Goal: Register for event/course

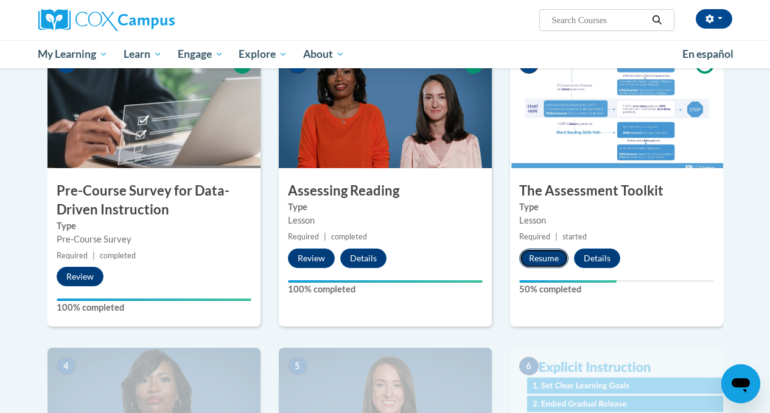
click at [551, 255] on button "Resume" at bounding box center [544, 258] width 49 height 19
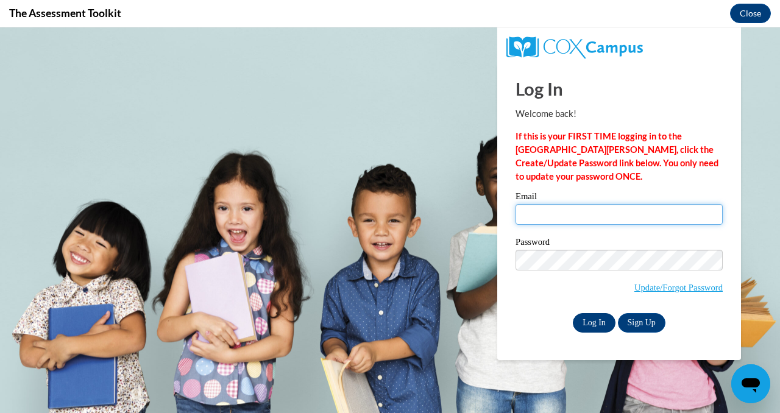
type input "metzgerpm@twc.k12.wi.us"
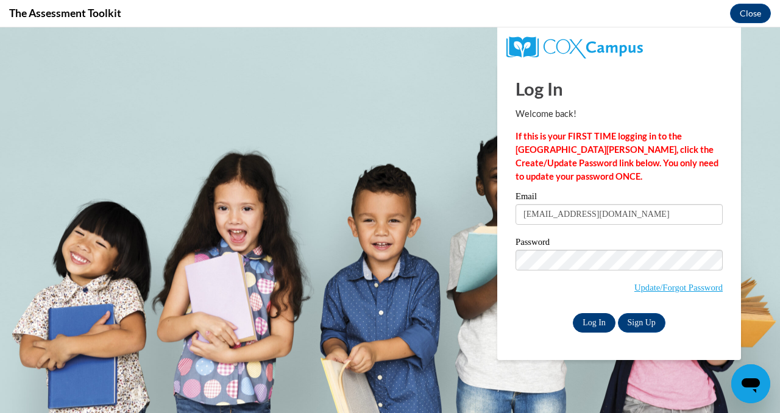
click at [592, 319] on input "Log In" at bounding box center [594, 322] width 43 height 19
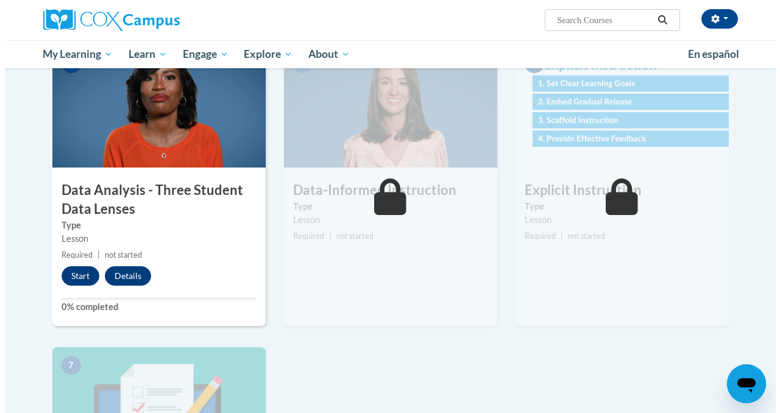
scroll to position [580, 0]
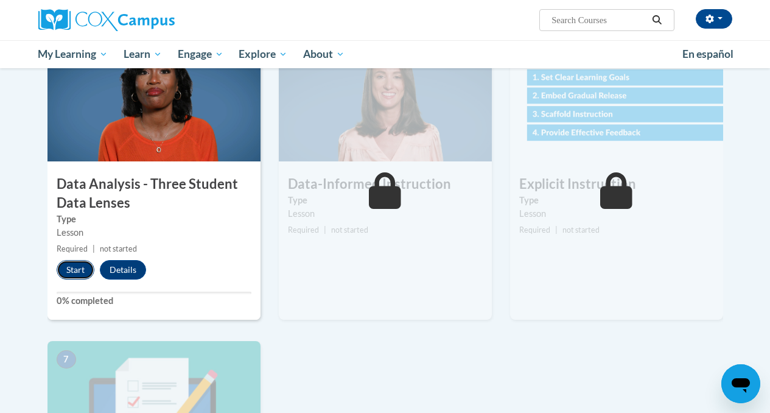
click at [69, 277] on button "Start" at bounding box center [76, 269] width 38 height 19
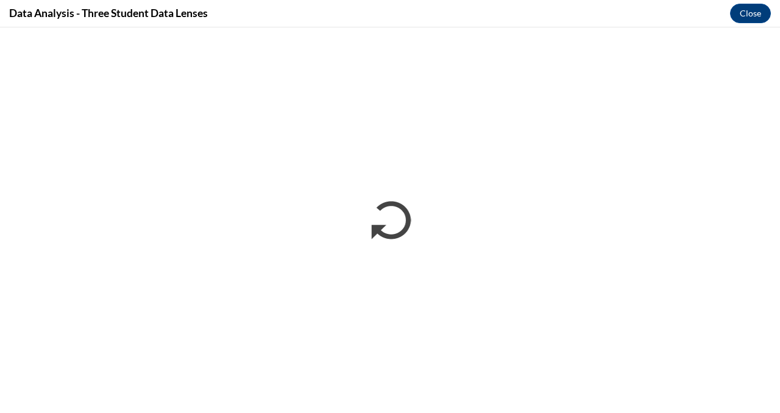
scroll to position [0, 0]
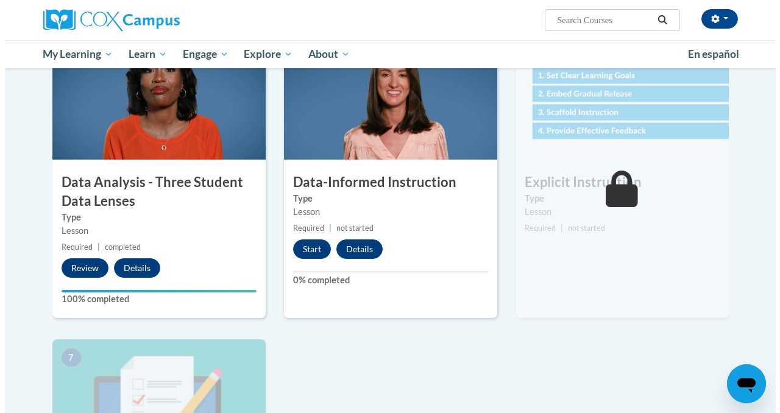
scroll to position [582, 0]
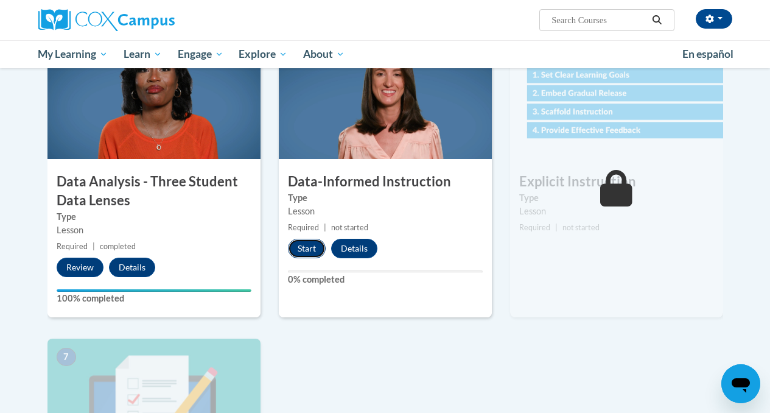
click at [307, 250] on button "Start" at bounding box center [307, 248] width 38 height 19
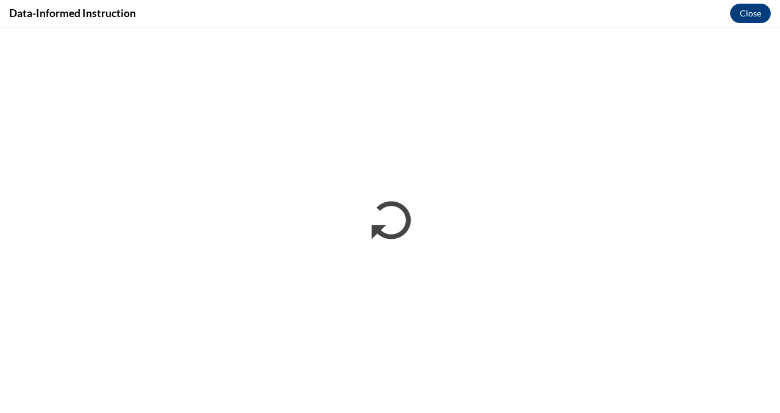
scroll to position [0, 0]
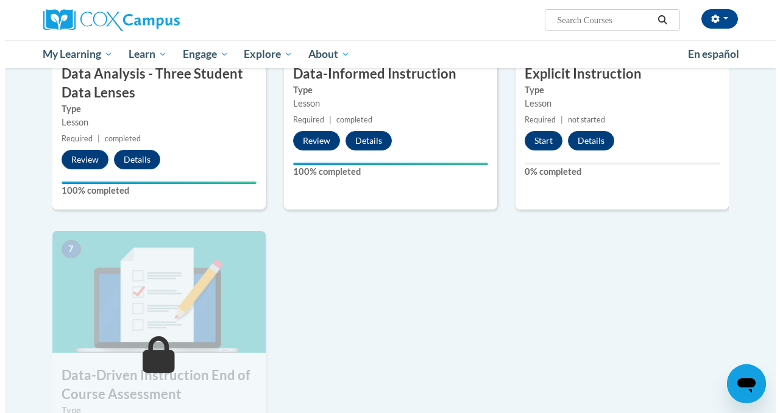
scroll to position [694, 0]
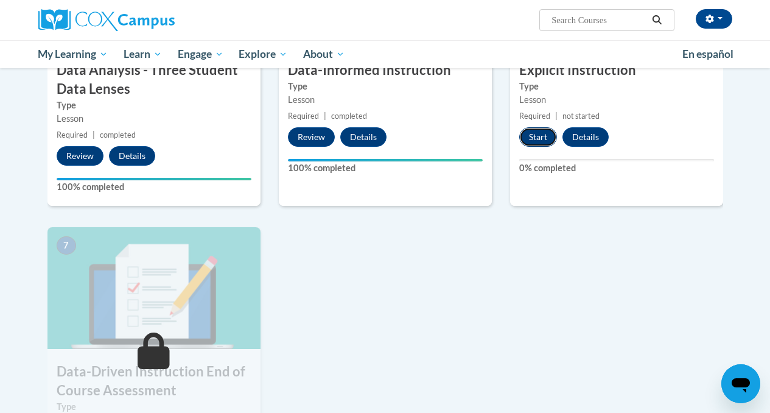
click at [535, 137] on button "Start" at bounding box center [539, 136] width 38 height 19
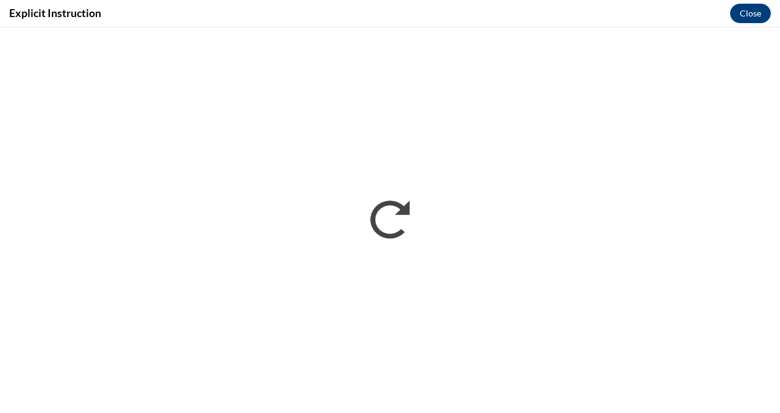
scroll to position [0, 0]
drag, startPoint x: 729, startPoint y: 24, endPoint x: 721, endPoint y: 24, distance: 7.9
click at [721, 24] on div "Explicit Instruction Close" at bounding box center [390, 13] width 780 height 27
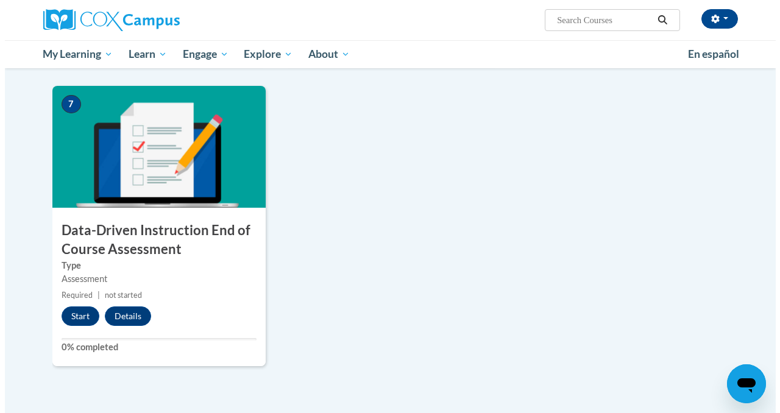
scroll to position [851, 0]
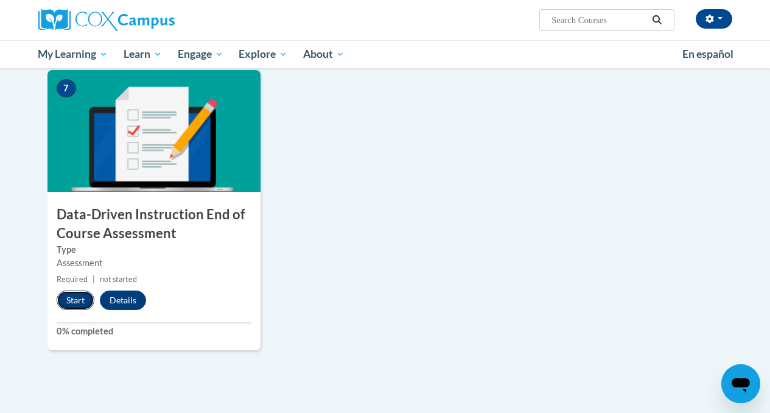
click at [72, 303] on button "Start" at bounding box center [76, 300] width 38 height 19
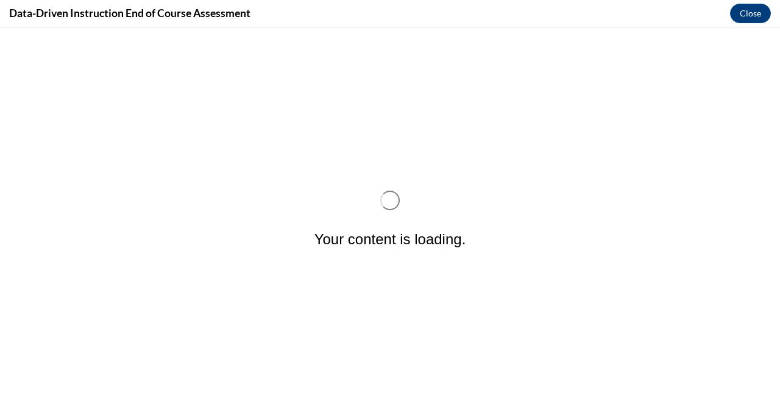
scroll to position [0, 0]
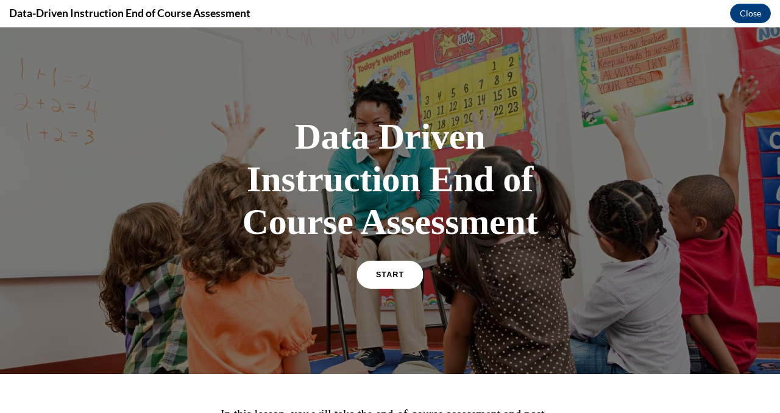
click at [388, 272] on span "START" at bounding box center [390, 274] width 28 height 9
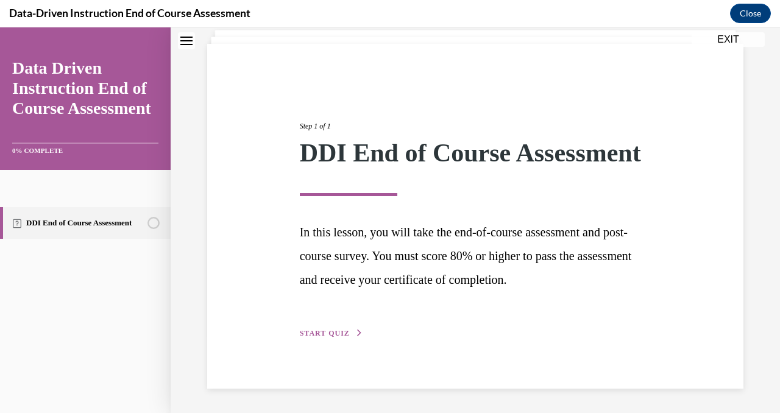
scroll to position [102, 0]
click at [331, 330] on span "START QUIZ" at bounding box center [325, 333] width 50 height 9
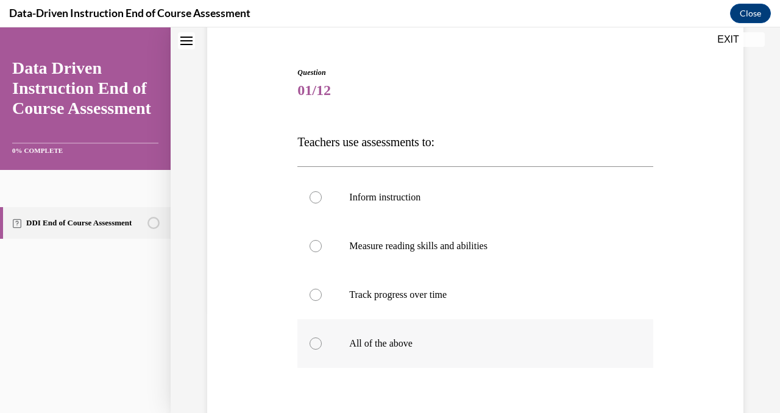
click at [316, 345] on div at bounding box center [315, 343] width 12 height 12
click at [316, 345] on input "All of the above" at bounding box center [315, 343] width 12 height 12
radio input "true"
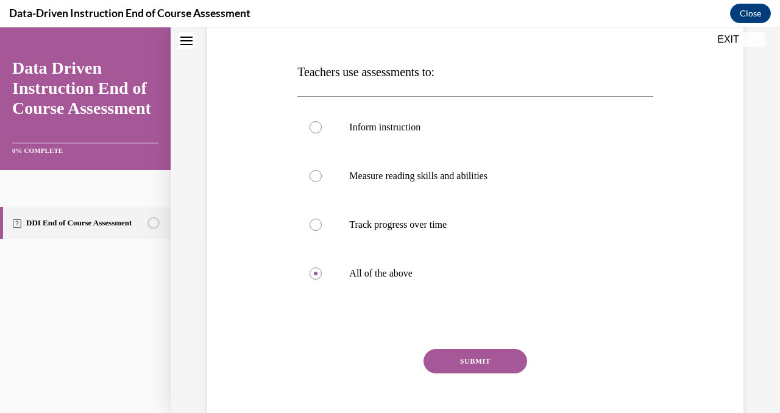
scroll to position [233, 0]
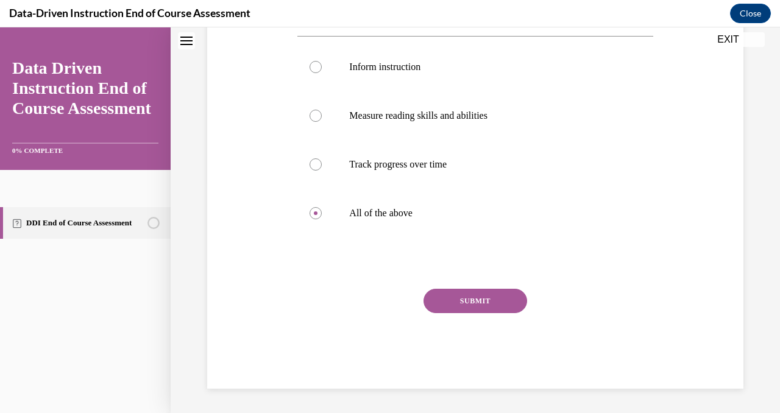
click at [482, 300] on button "SUBMIT" at bounding box center [475, 301] width 104 height 24
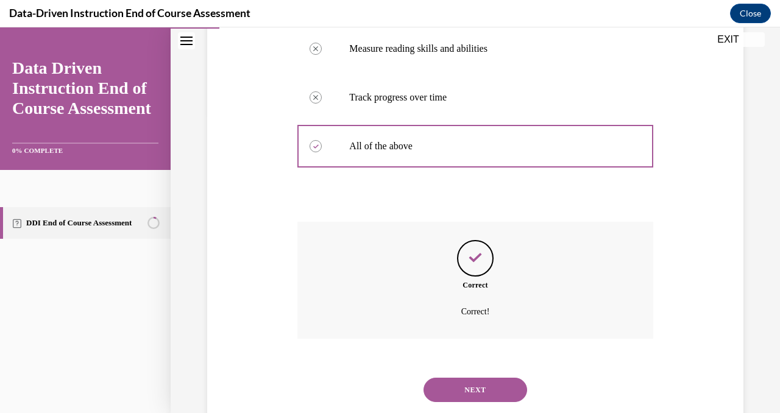
scroll to position [331, 0]
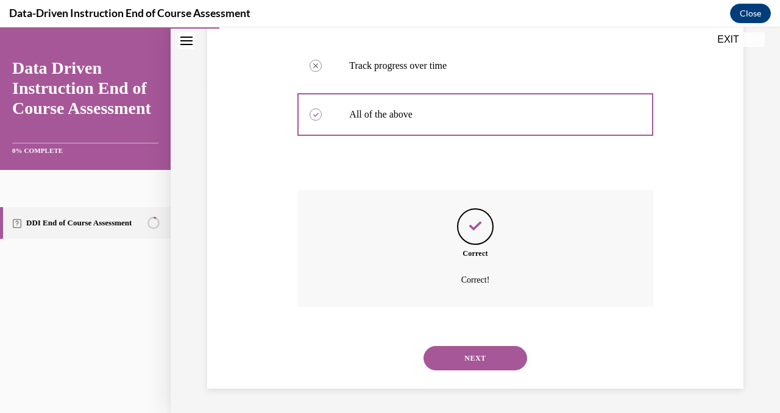
click at [465, 359] on button "NEXT" at bounding box center [475, 358] width 104 height 24
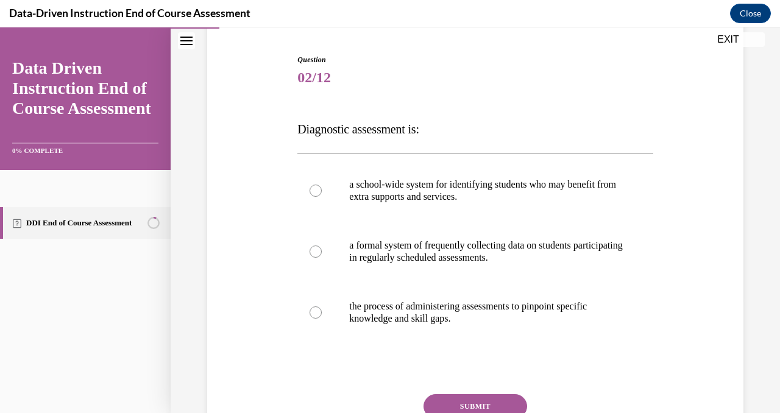
scroll to position [121, 0]
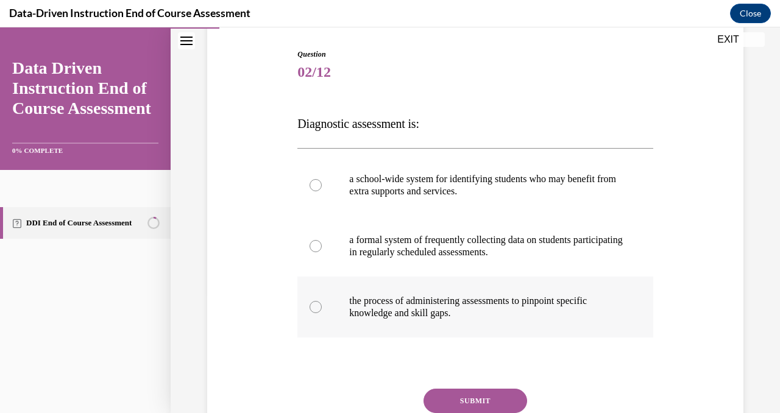
click at [310, 306] on div at bounding box center [315, 307] width 12 height 12
click at [310, 306] on input "the process of administering assessments to pinpoint specific knowledge and ski…" at bounding box center [315, 307] width 12 height 12
radio input "true"
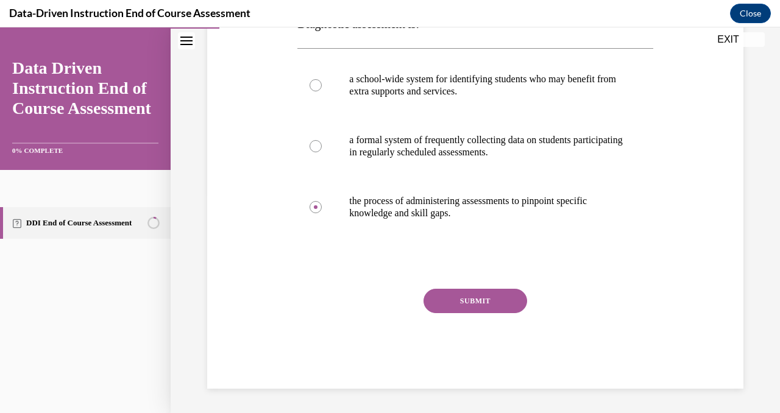
click at [473, 310] on button "SUBMIT" at bounding box center [475, 301] width 104 height 24
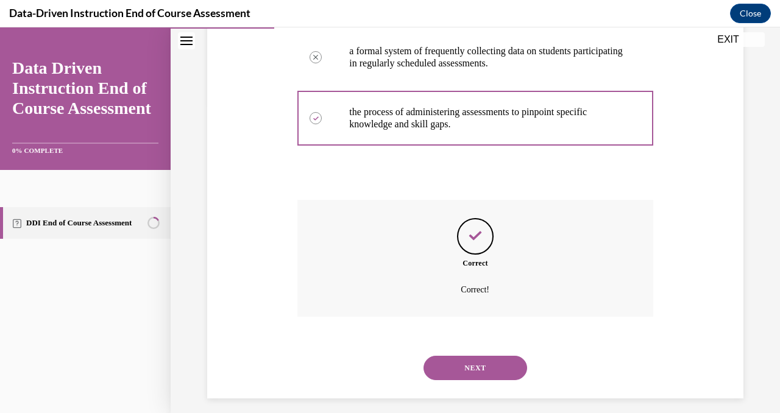
scroll to position [319, 0]
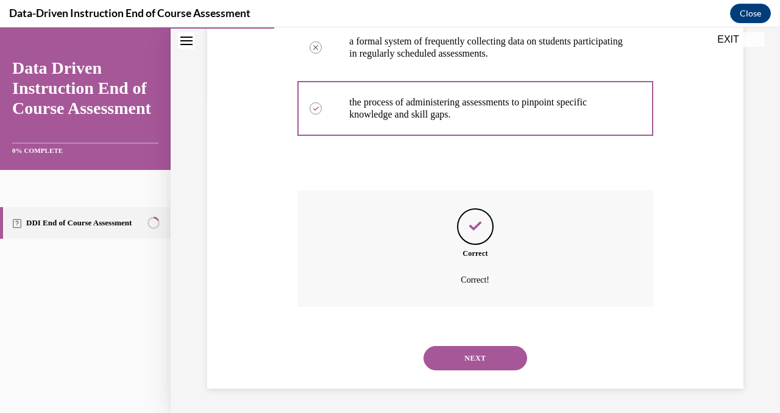
click at [471, 368] on button "NEXT" at bounding box center [475, 358] width 104 height 24
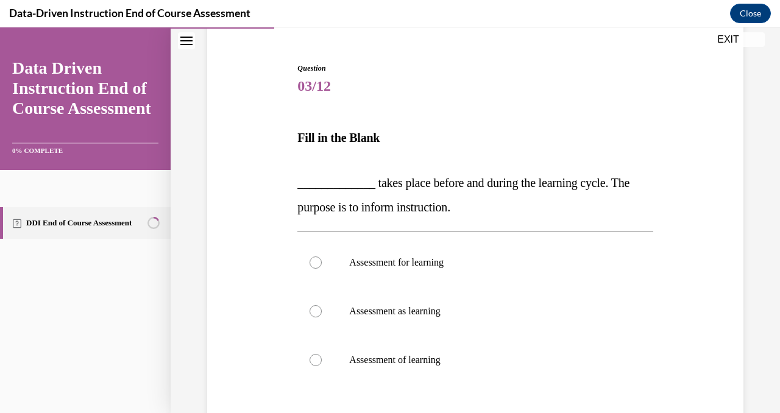
scroll to position [113, 0]
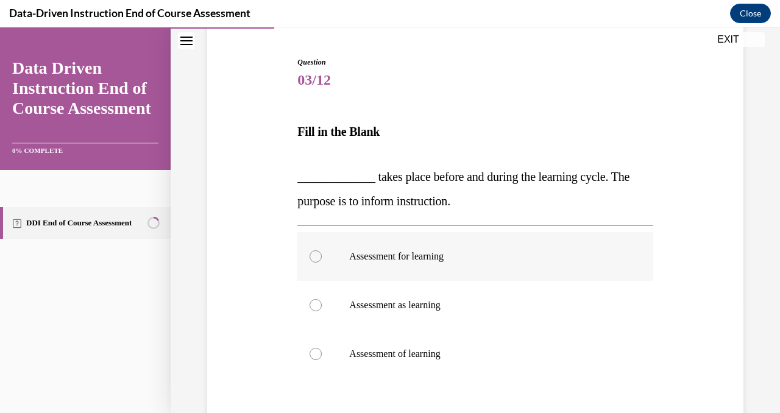
click at [315, 255] on div at bounding box center [315, 256] width 12 height 12
click at [315, 255] on input "Assessment for learning" at bounding box center [315, 256] width 12 height 12
radio input "true"
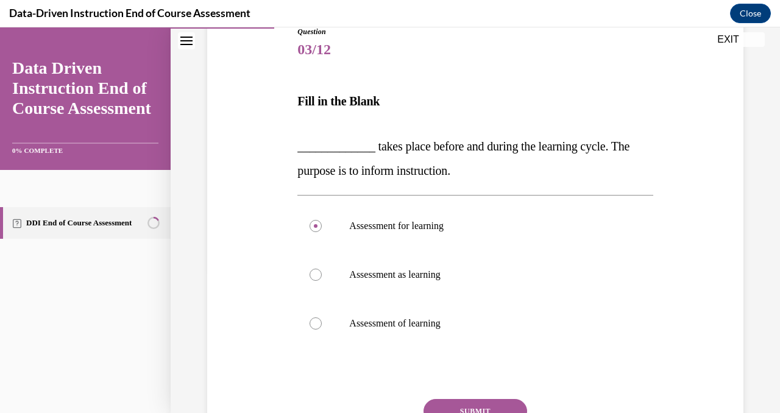
scroll to position [155, 0]
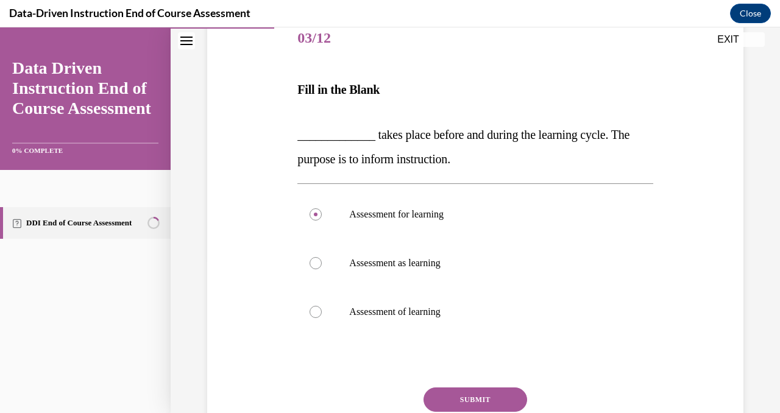
click at [482, 399] on button "SUBMIT" at bounding box center [475, 399] width 104 height 24
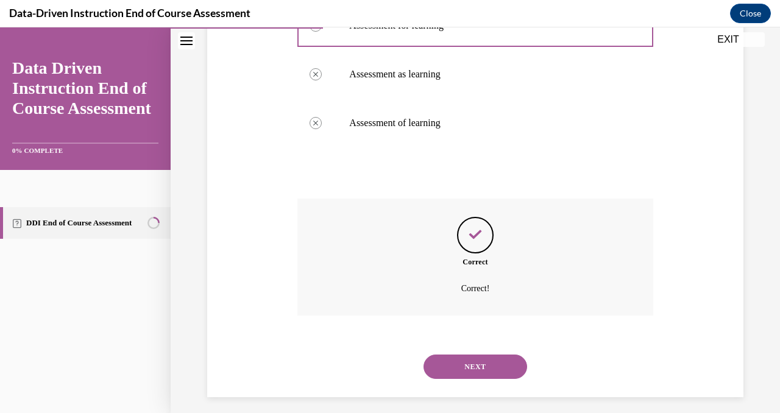
scroll to position [352, 0]
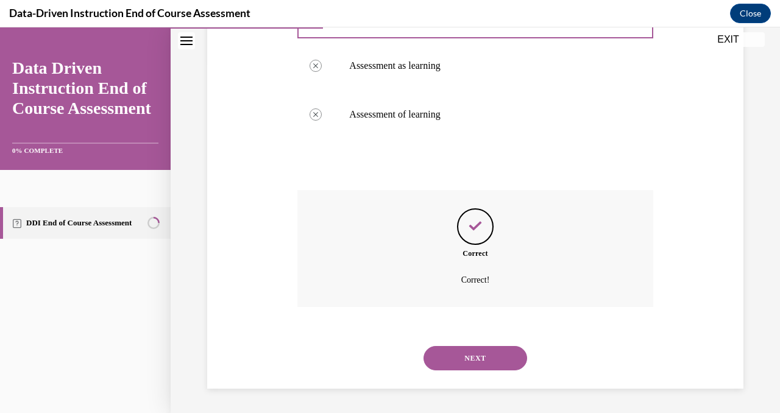
click at [504, 365] on button "NEXT" at bounding box center [475, 358] width 104 height 24
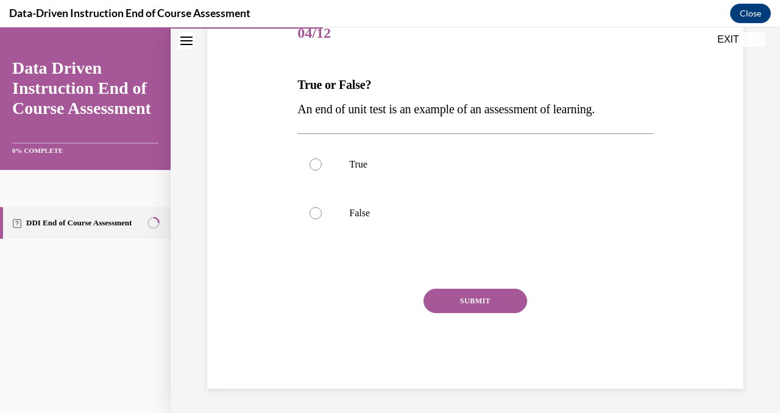
scroll to position [135, 0]
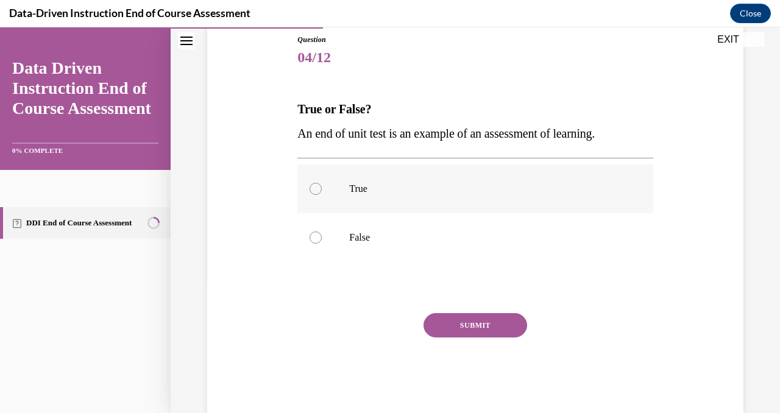
click at [312, 191] on div at bounding box center [315, 189] width 12 height 12
click at [312, 191] on input "True" at bounding box center [315, 189] width 12 height 12
radio input "true"
click at [483, 330] on button "SUBMIT" at bounding box center [475, 325] width 104 height 24
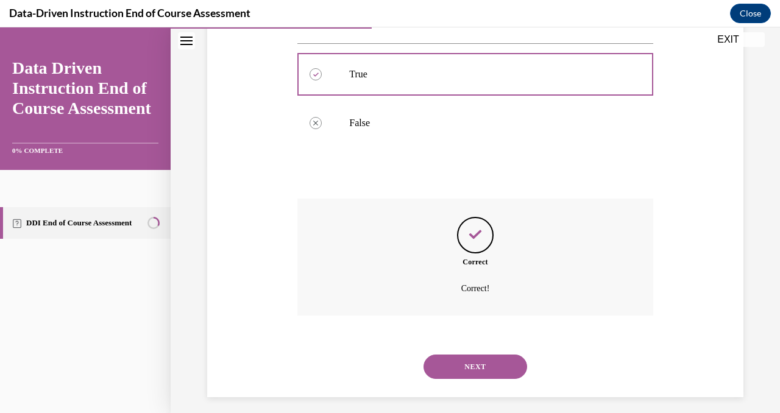
scroll to position [258, 0]
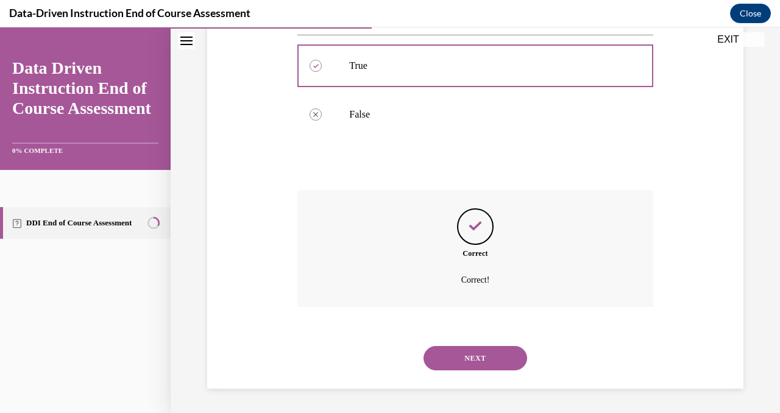
click at [462, 362] on button "NEXT" at bounding box center [475, 358] width 104 height 24
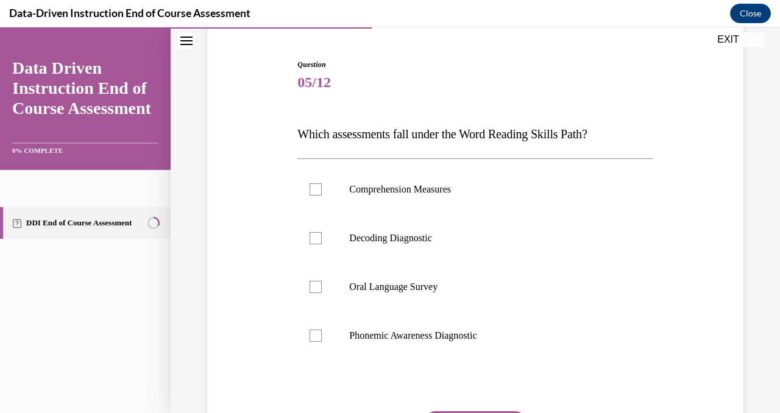
scroll to position [112, 0]
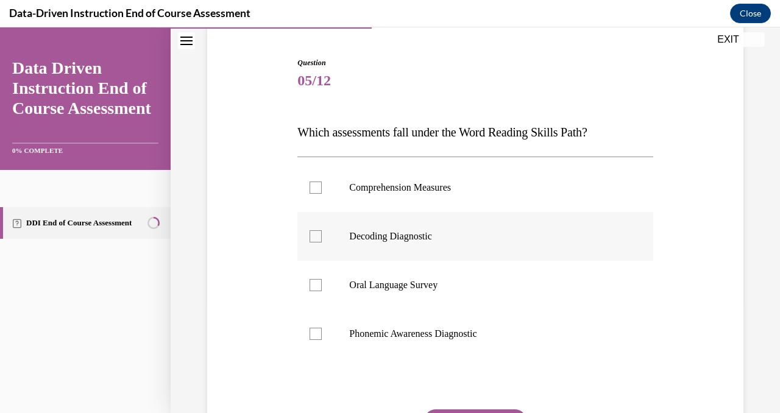
click at [300, 233] on label "Decoding Diagnostic" at bounding box center [474, 236] width 355 height 49
click at [309, 233] on input "Decoding Diagnostic" at bounding box center [315, 236] width 12 height 12
checkbox input "true"
click at [309, 329] on div at bounding box center [315, 334] width 12 height 12
click at [309, 329] on input "Phonemic Awareness Diagnostic" at bounding box center [315, 334] width 12 height 12
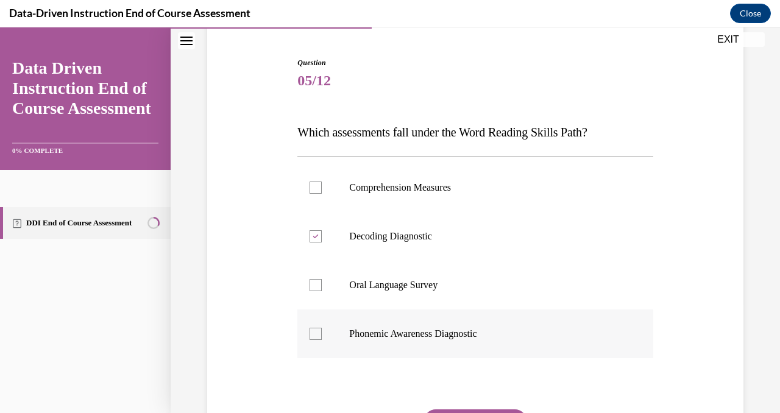
checkbox input "true"
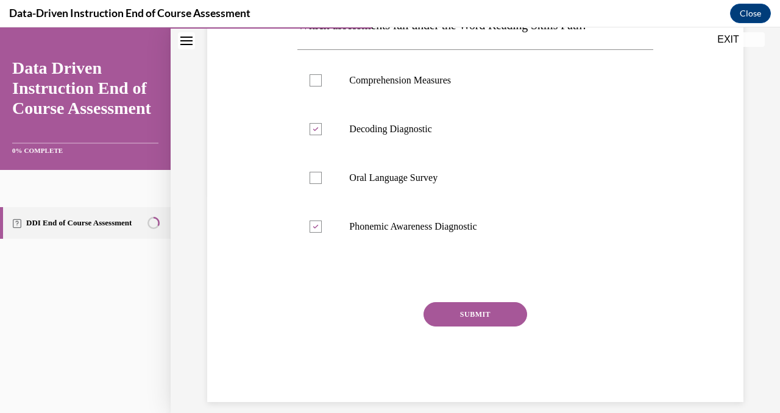
scroll to position [230, 0]
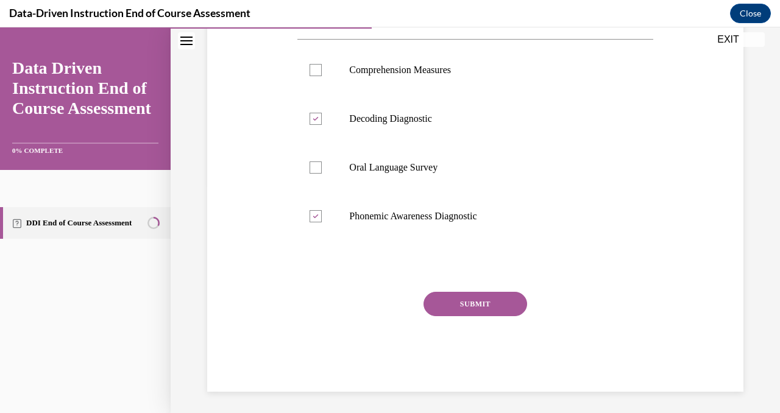
click at [478, 309] on button "SUBMIT" at bounding box center [475, 304] width 104 height 24
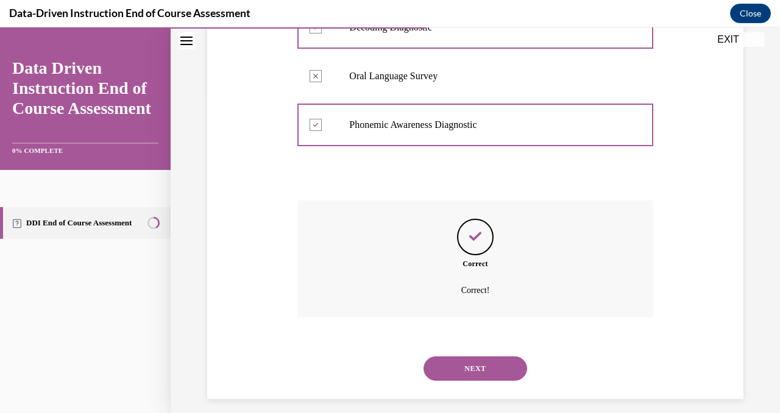
scroll to position [331, 0]
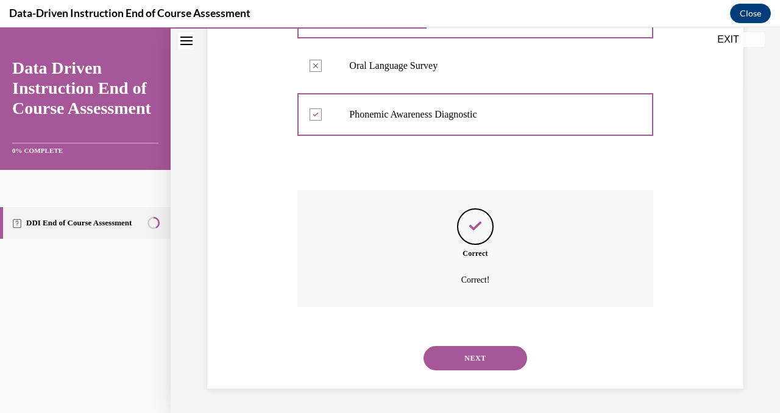
click at [474, 354] on button "NEXT" at bounding box center [475, 358] width 104 height 24
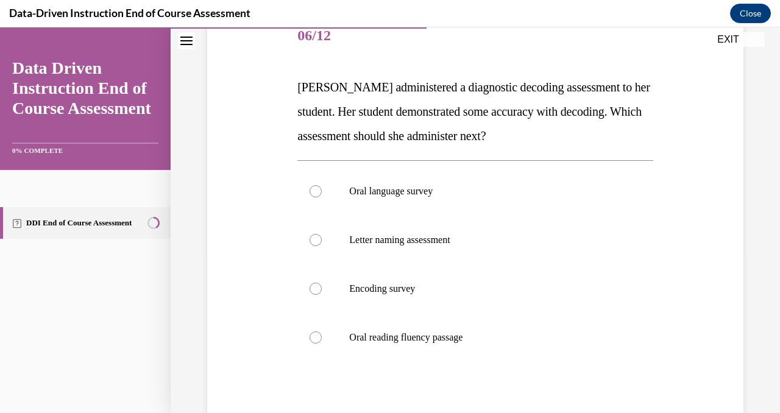
scroll to position [153, 0]
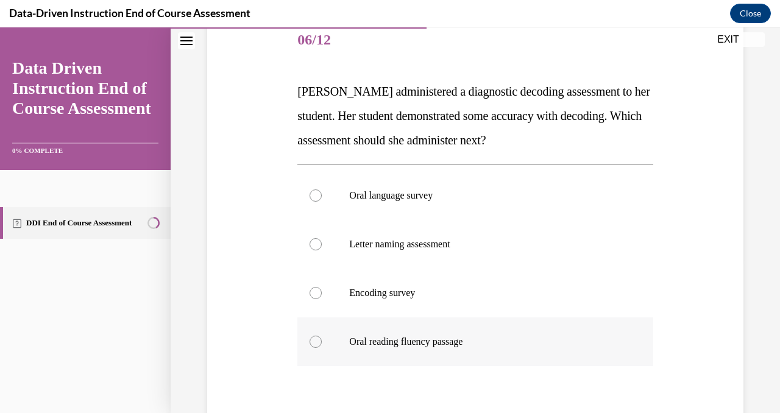
click at [318, 344] on div at bounding box center [315, 342] width 12 height 12
click at [318, 344] on input "Oral reading fluency passage" at bounding box center [315, 342] width 12 height 12
radio input "true"
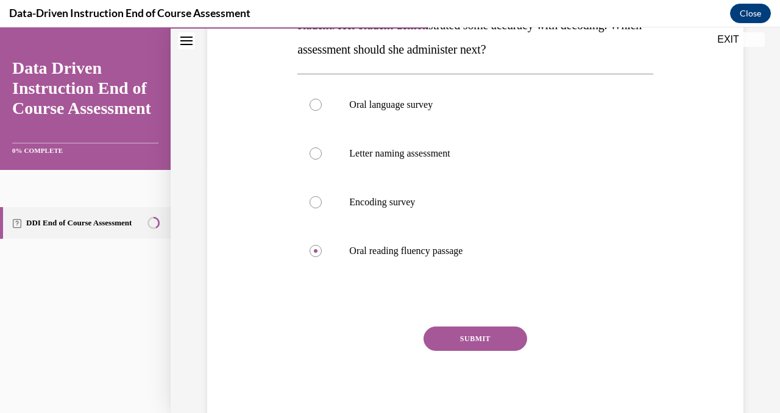
scroll to position [245, 0]
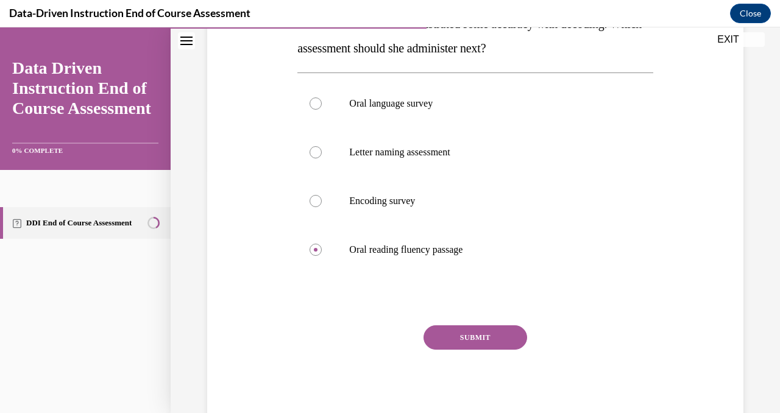
click at [449, 335] on button "SUBMIT" at bounding box center [475, 337] width 104 height 24
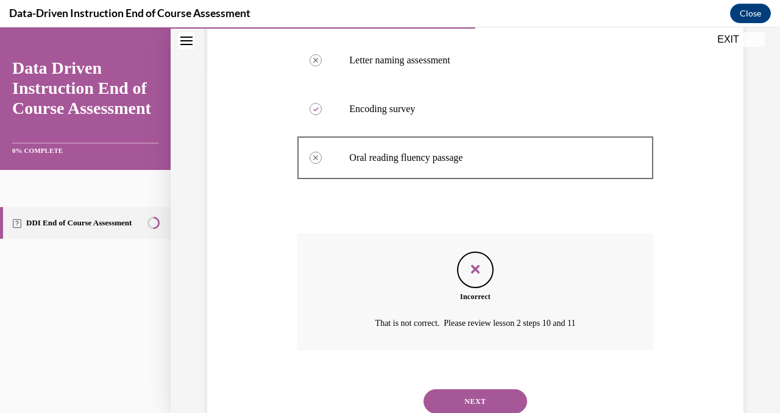
scroll to position [380, 0]
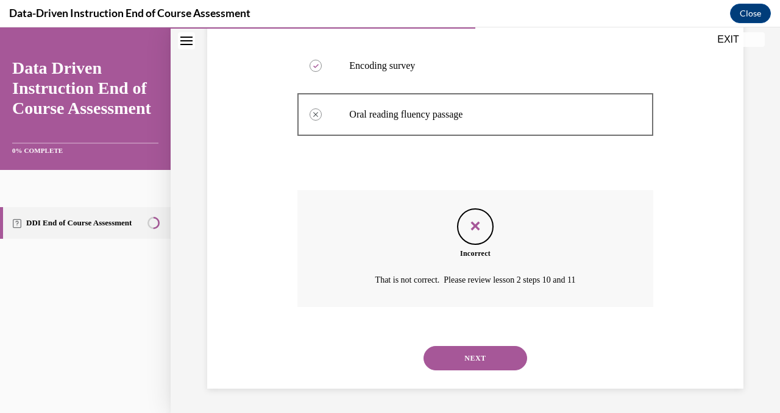
click at [474, 351] on button "NEXT" at bounding box center [475, 358] width 104 height 24
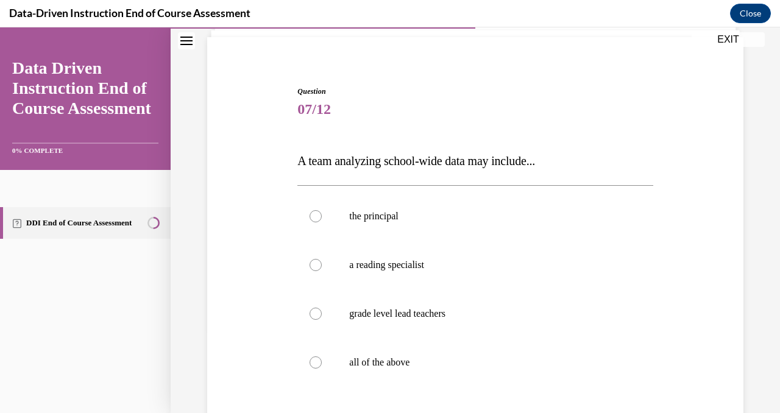
scroll to position [89, 0]
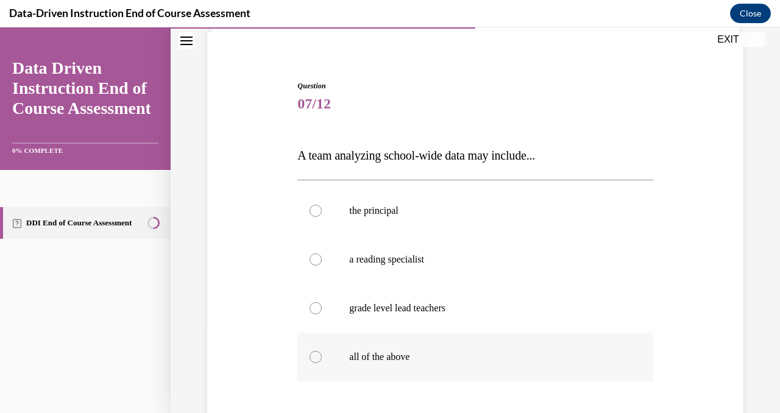
click at [313, 359] on div at bounding box center [315, 357] width 12 height 12
click at [313, 359] on input "all of the above" at bounding box center [315, 357] width 12 height 12
radio input "true"
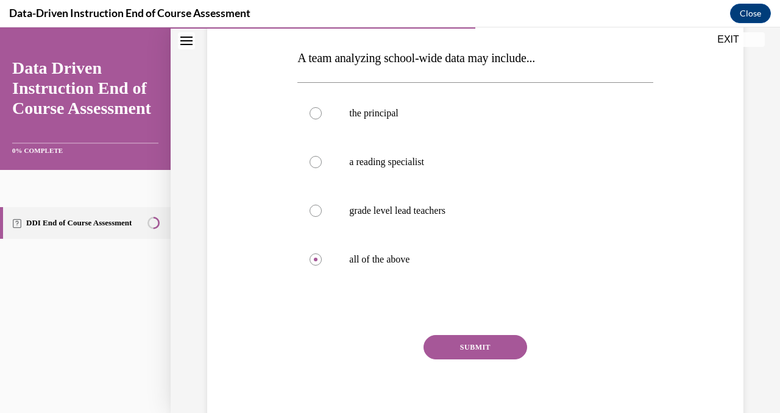
click at [493, 349] on button "SUBMIT" at bounding box center [475, 347] width 104 height 24
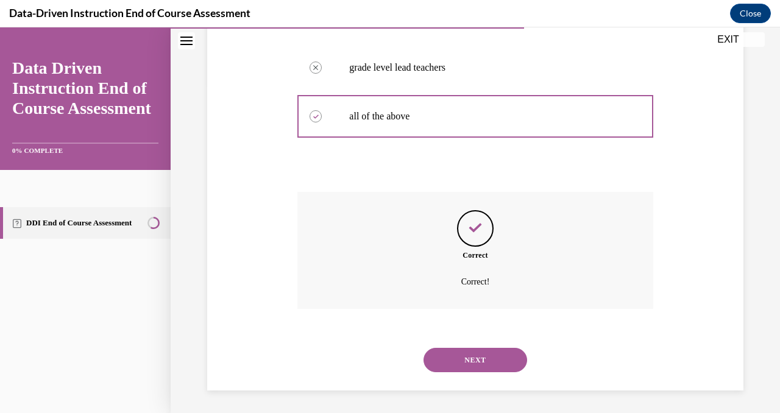
scroll to position [331, 0]
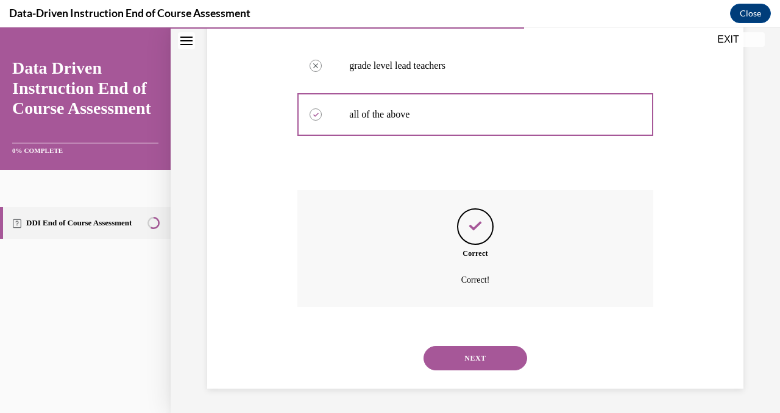
click at [476, 363] on button "NEXT" at bounding box center [475, 358] width 104 height 24
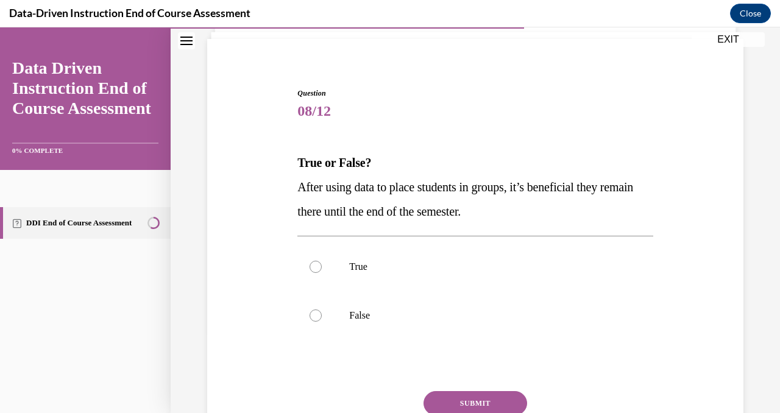
scroll to position [85, 0]
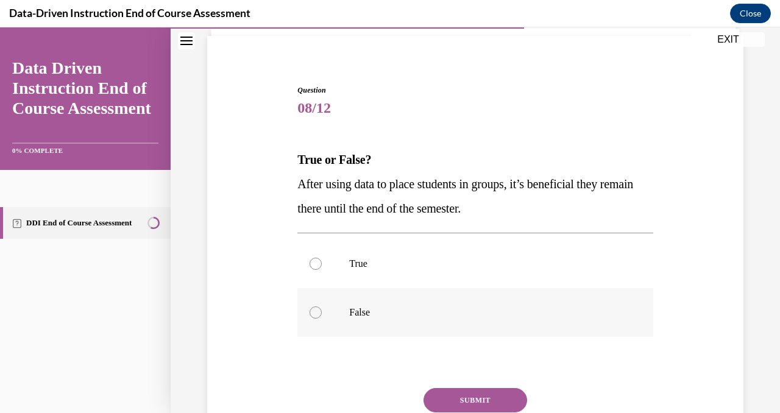
click at [312, 313] on div at bounding box center [315, 312] width 12 height 12
click at [312, 313] on input "False" at bounding box center [315, 312] width 12 height 12
radio input "true"
click at [476, 397] on button "SUBMIT" at bounding box center [475, 400] width 104 height 24
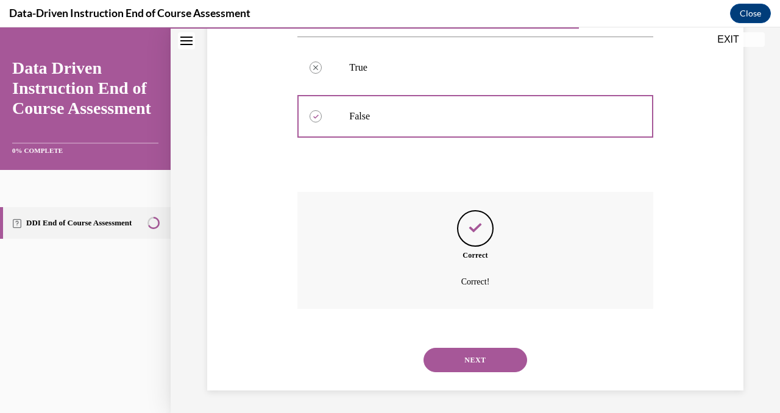
scroll to position [283, 0]
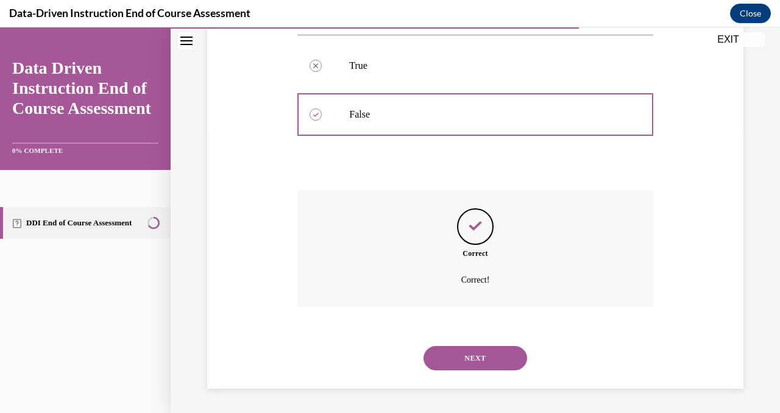
click at [479, 353] on button "NEXT" at bounding box center [475, 358] width 104 height 24
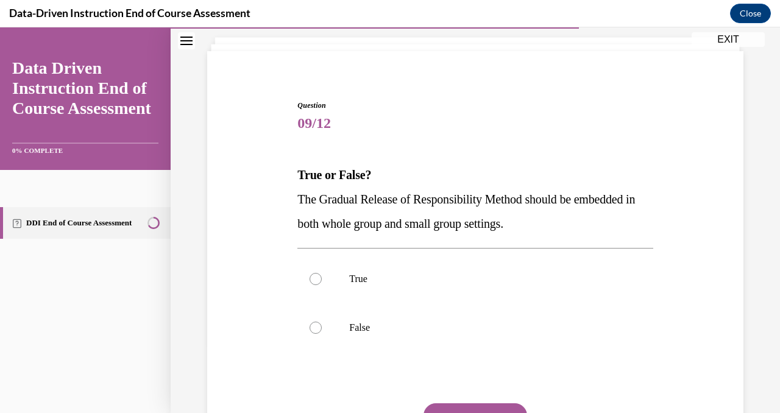
scroll to position [73, 0]
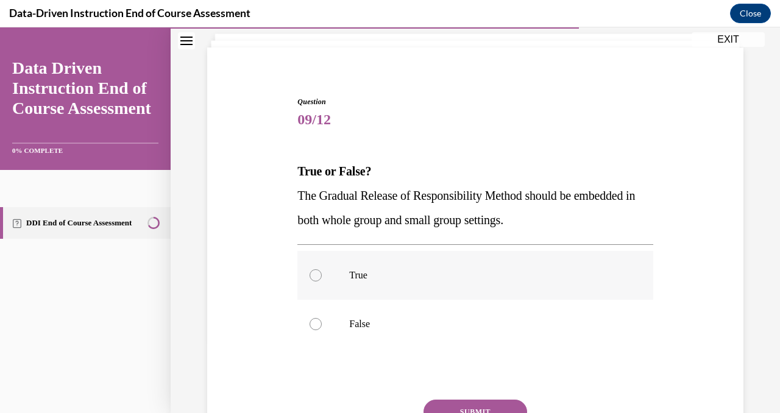
click at [311, 272] on div at bounding box center [315, 275] width 12 height 12
click at [311, 272] on input "True" at bounding box center [315, 275] width 12 height 12
radio input "true"
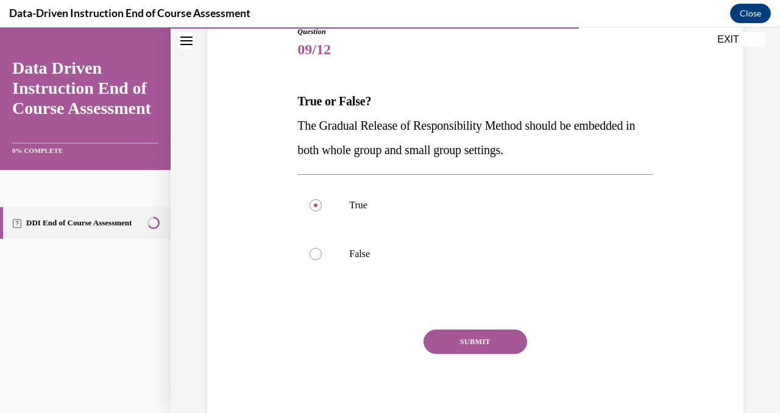
click at [470, 337] on button "SUBMIT" at bounding box center [475, 342] width 104 height 24
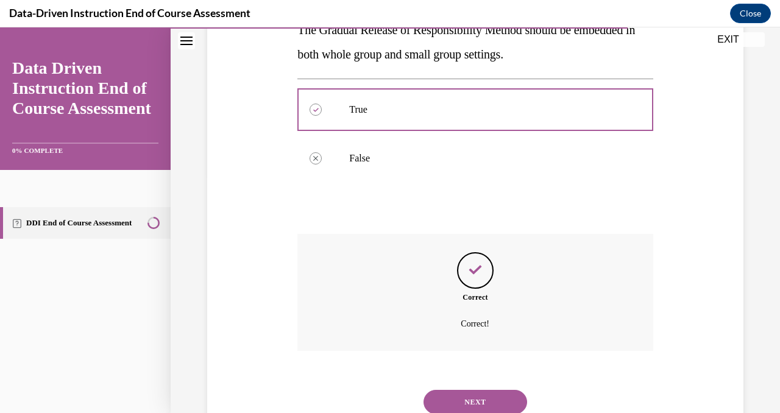
scroll to position [283, 0]
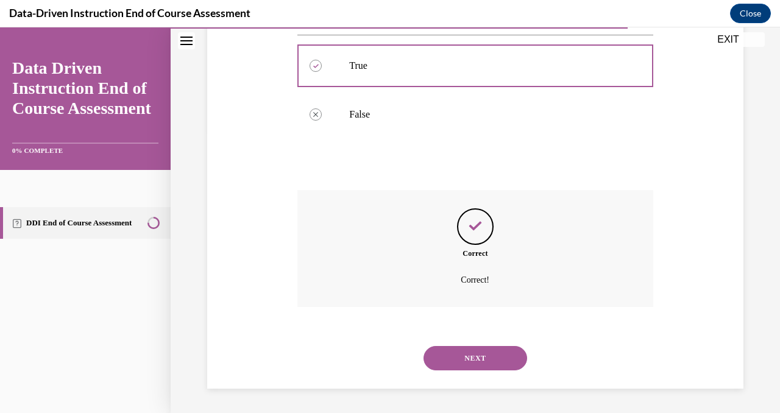
click at [476, 358] on button "NEXT" at bounding box center [475, 358] width 104 height 24
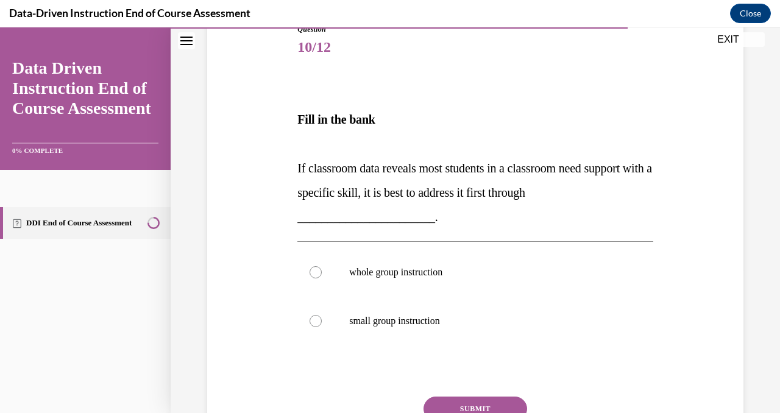
scroll to position [149, 0]
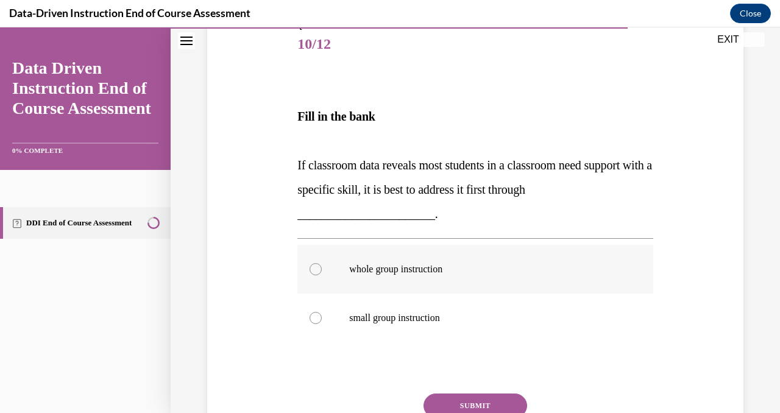
click at [317, 267] on div at bounding box center [315, 269] width 12 height 12
click at [317, 267] on input "whole group instruction" at bounding box center [315, 269] width 12 height 12
radio input "true"
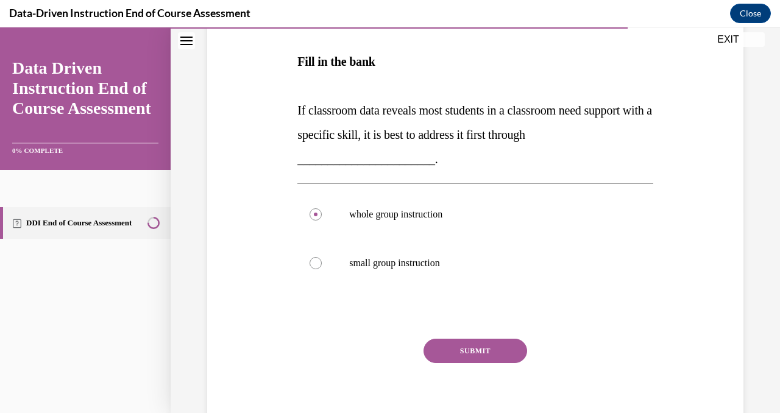
scroll to position [232, 0]
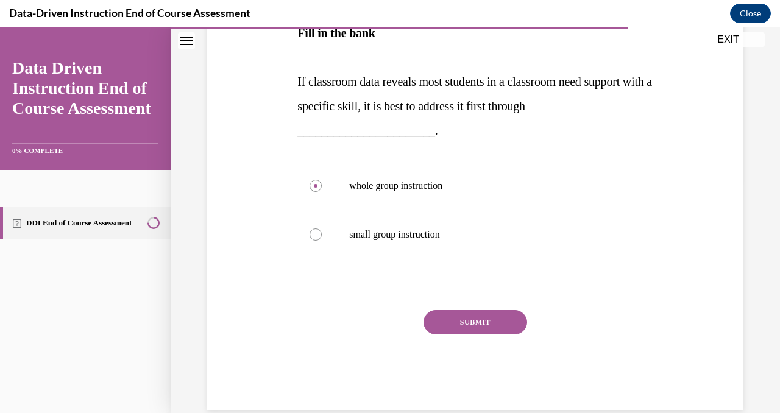
click at [462, 321] on button "SUBMIT" at bounding box center [475, 322] width 104 height 24
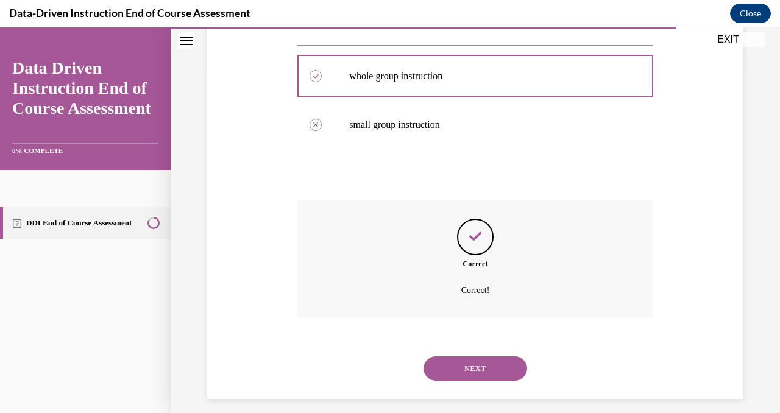
scroll to position [352, 0]
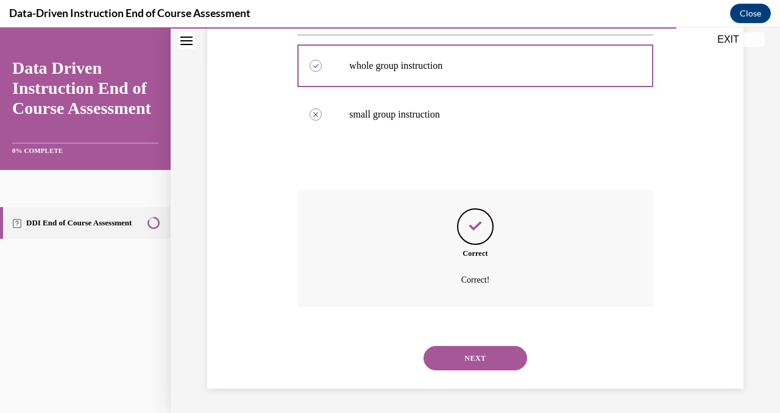
click at [487, 362] on button "NEXT" at bounding box center [475, 358] width 104 height 24
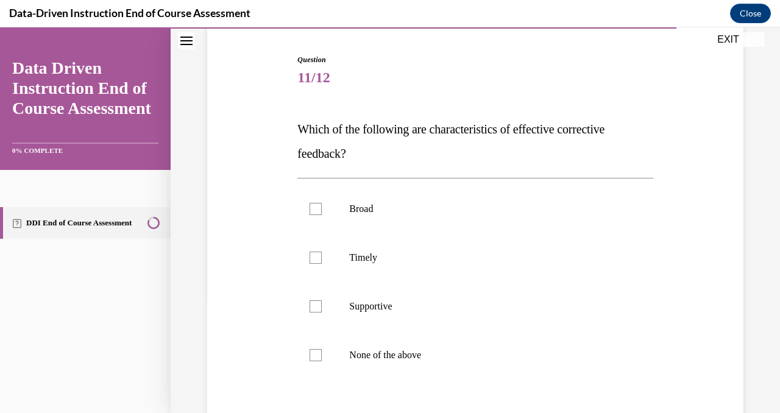
scroll to position [128, 0]
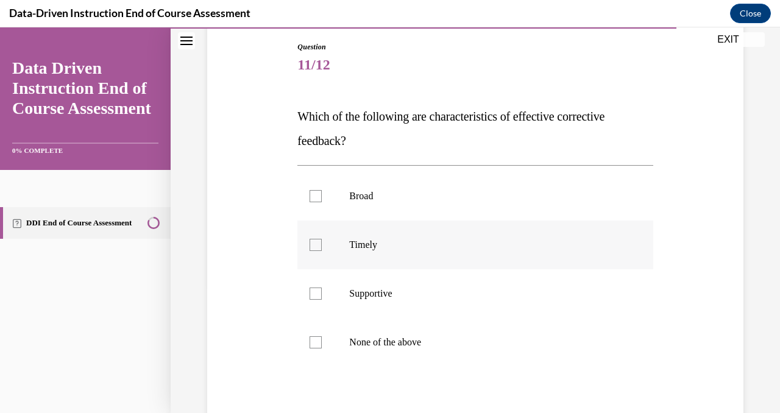
click at [305, 239] on label "Timely" at bounding box center [474, 244] width 355 height 49
click at [309, 239] on input "Timely" at bounding box center [315, 245] width 12 height 12
checkbox input "true"
click at [314, 291] on div at bounding box center [315, 293] width 12 height 12
click at [314, 291] on input "Supportive" at bounding box center [315, 293] width 12 height 12
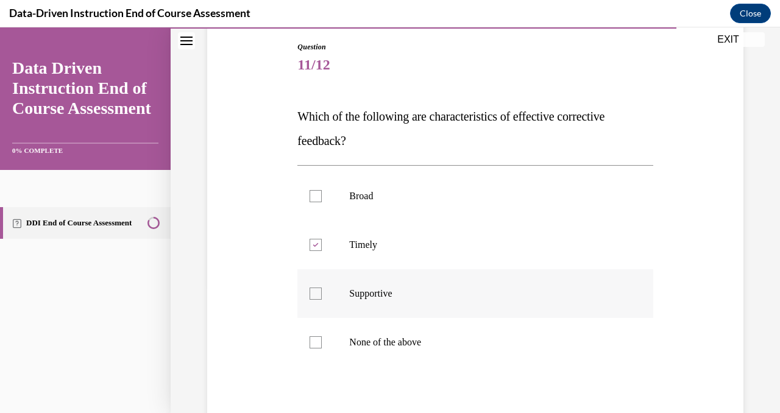
checkbox input "true"
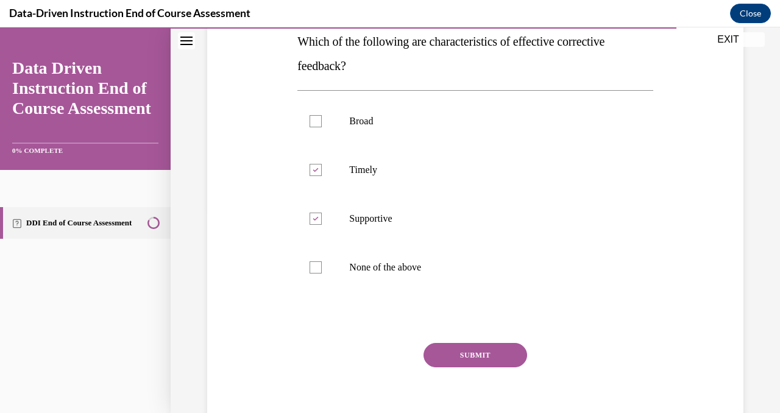
scroll to position [204, 0]
click at [496, 353] on button "SUBMIT" at bounding box center [475, 354] width 104 height 24
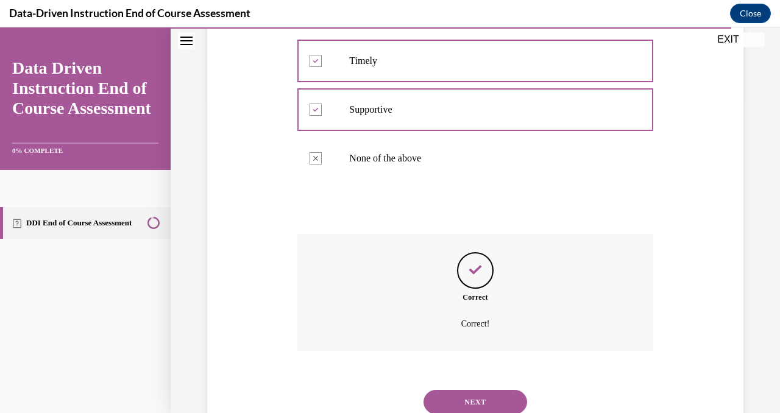
scroll to position [356, 0]
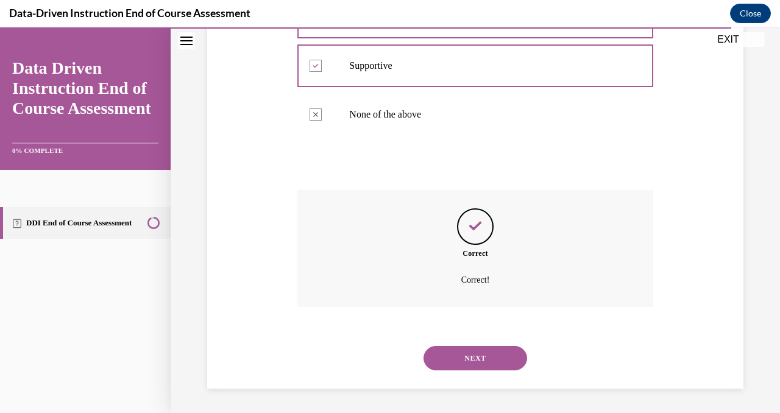
click at [497, 366] on button "NEXT" at bounding box center [475, 358] width 104 height 24
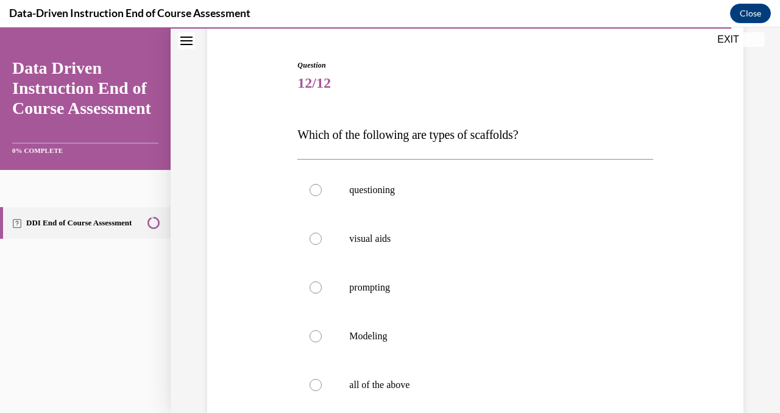
scroll to position [115, 0]
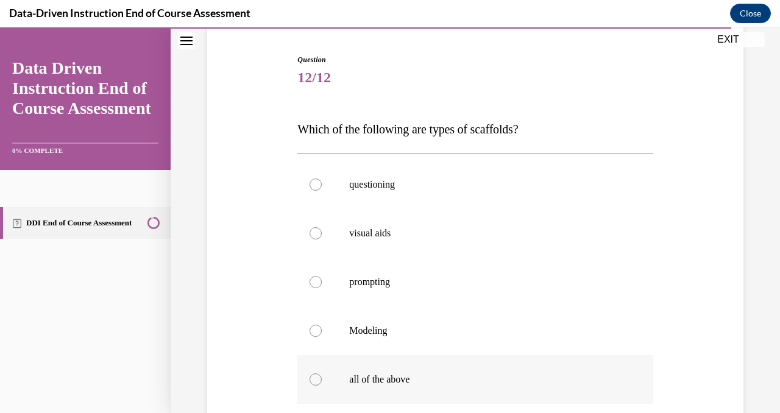
click at [312, 379] on div at bounding box center [315, 379] width 12 height 12
click at [312, 379] on input "all of the above" at bounding box center [315, 379] width 12 height 12
radio input "true"
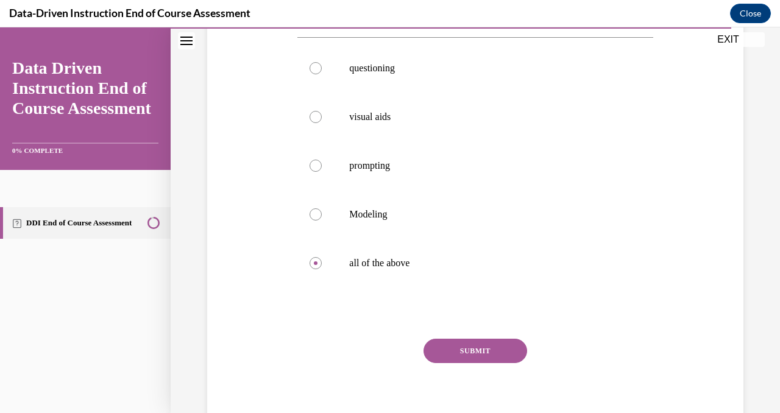
scroll to position [281, 0]
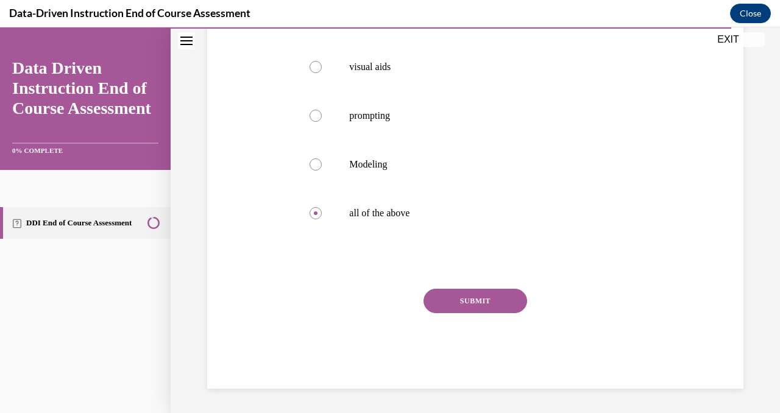
click at [491, 297] on button "SUBMIT" at bounding box center [475, 301] width 104 height 24
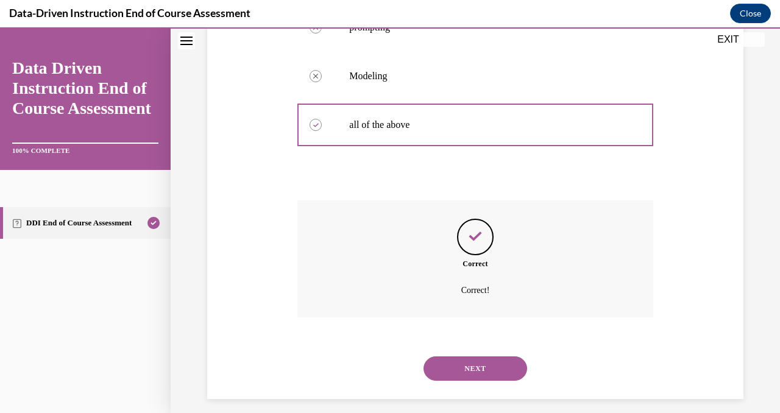
scroll to position [380, 0]
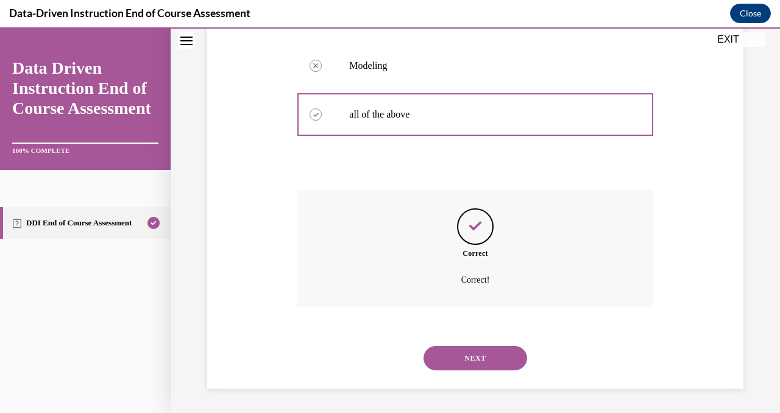
click at [475, 358] on button "NEXT" at bounding box center [475, 358] width 104 height 24
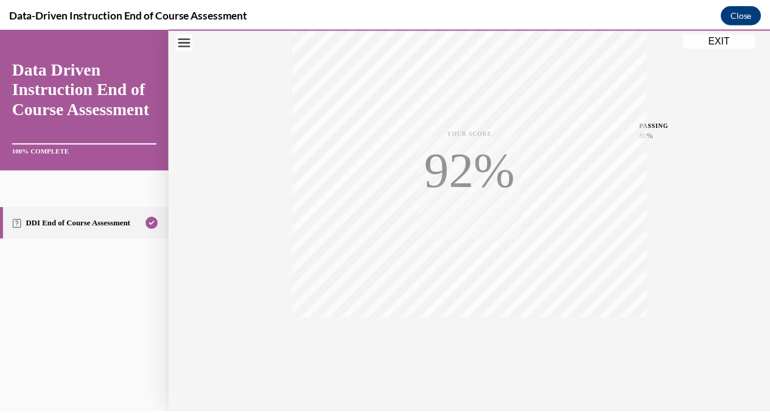
scroll to position [239, 0]
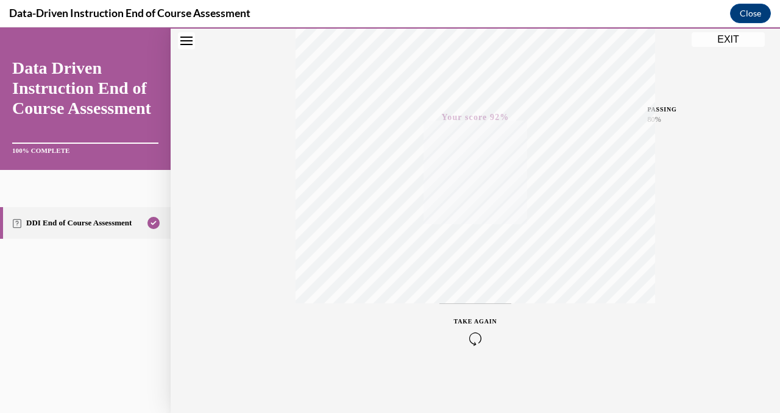
click at [734, 40] on button "EXIT" at bounding box center [727, 39] width 73 height 15
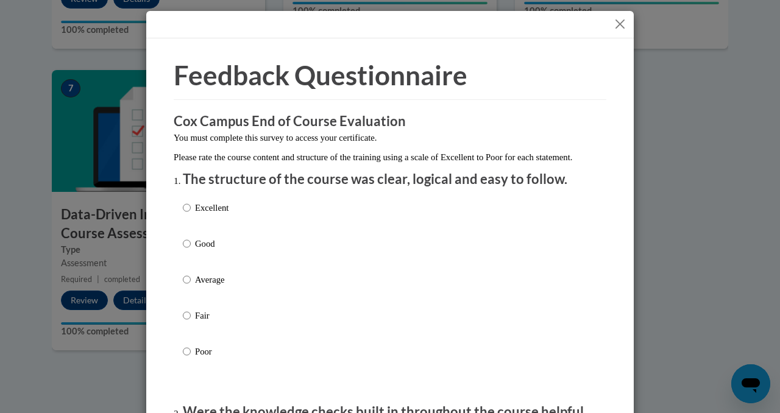
click at [613, 27] on button "Close" at bounding box center [619, 23] width 15 height 15
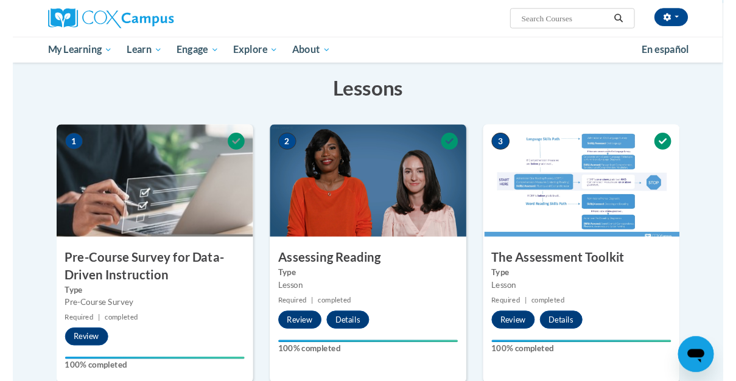
scroll to position [166, 0]
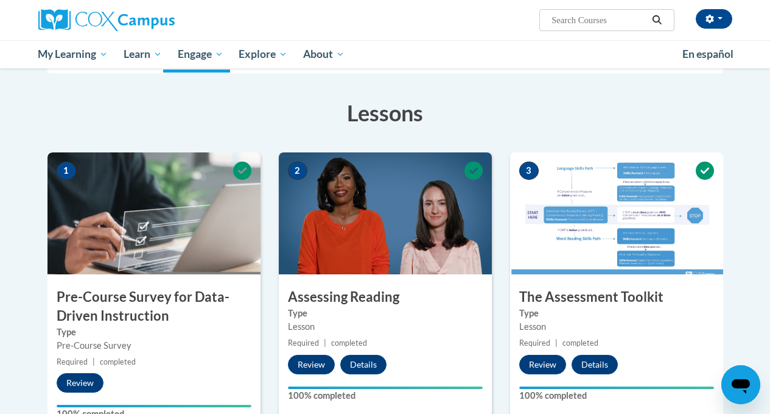
click at [625, 18] on input "Search..." at bounding box center [599, 20] width 97 height 15
type input "v"
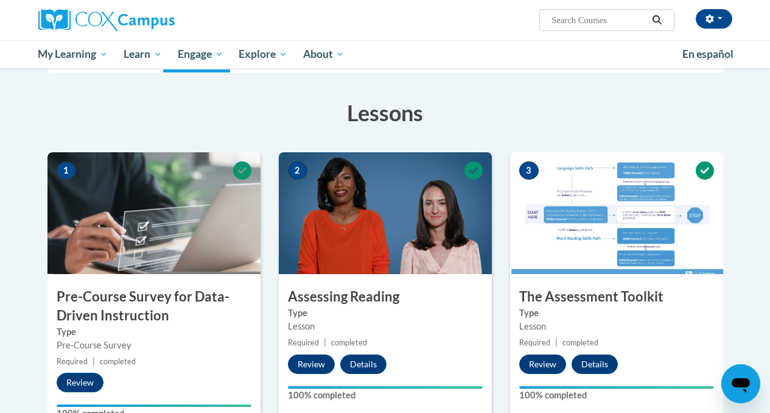
click at [582, 22] on input "Search..." at bounding box center [599, 20] width 97 height 15
paste input "Structured Literacy Certificate Exam"
type input "Structured Literacy Certificate Exam"
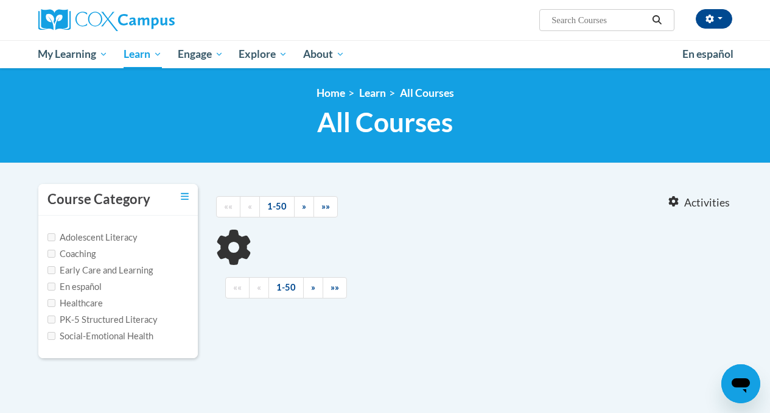
type input "Structured Literacy Certificate Exam"
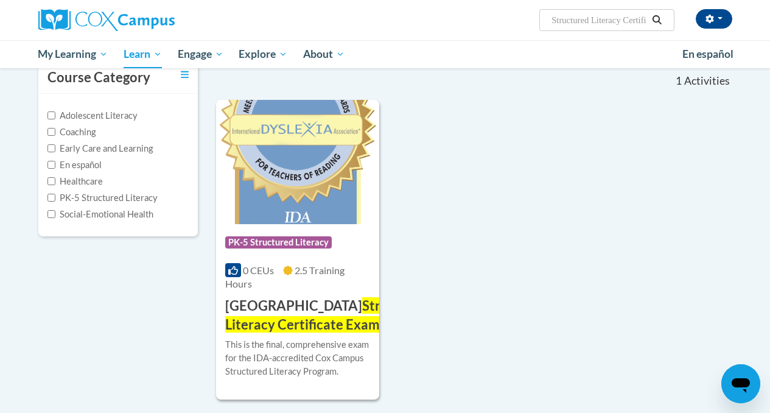
scroll to position [127, 0]
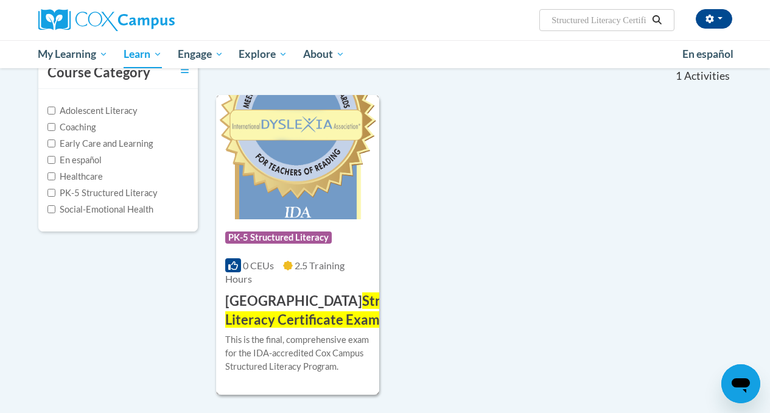
click at [290, 181] on img at bounding box center [297, 157] width 163 height 124
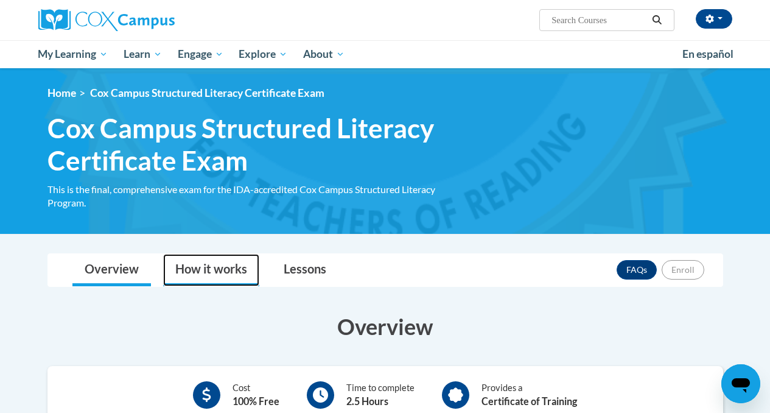
click at [225, 266] on link "How it works" at bounding box center [211, 270] width 96 height 32
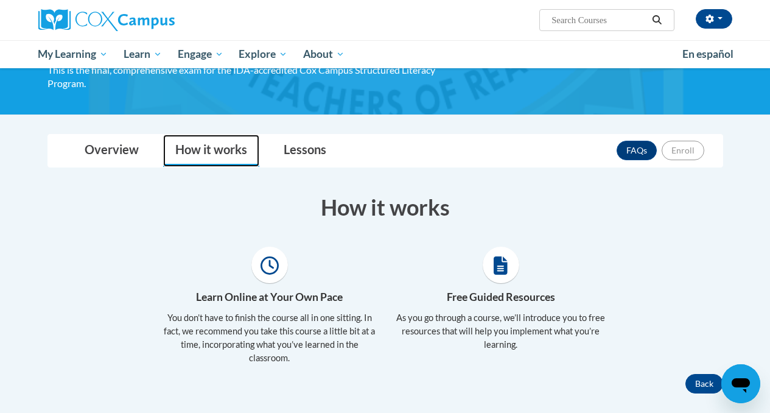
scroll to position [108, 0]
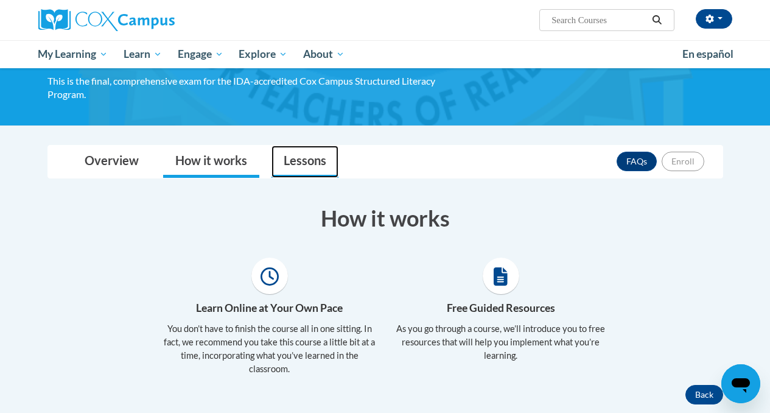
click at [305, 166] on link "Lessons" at bounding box center [305, 162] width 67 height 32
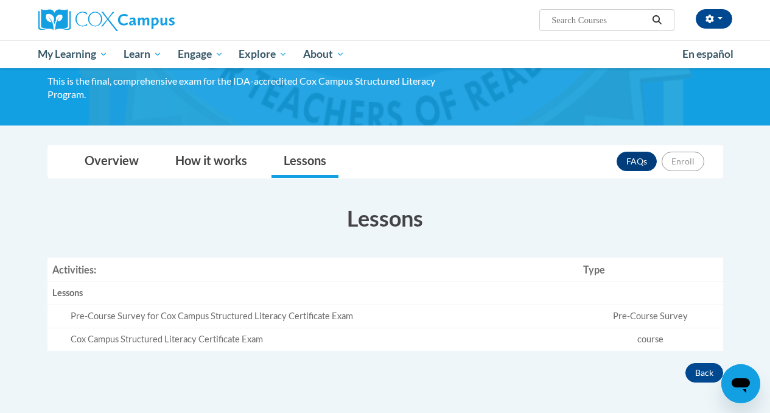
click at [526, 317] on div "Pre-Course Survey for Cox Campus Structured Literacy Certificate Exam" at bounding box center [322, 316] width 503 height 13
click at [101, 157] on link "Overview" at bounding box center [111, 162] width 79 height 32
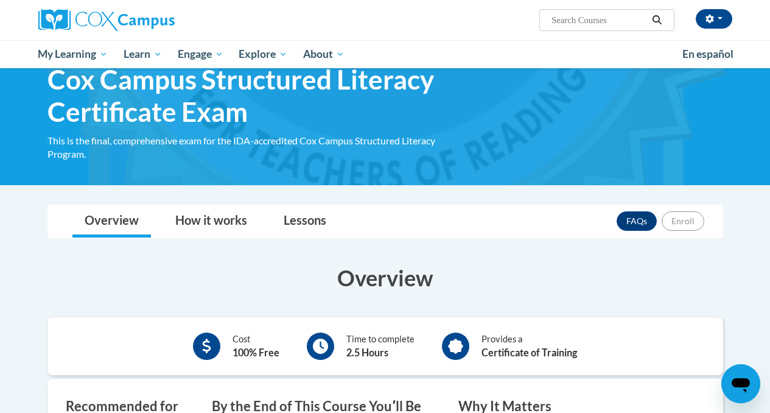
scroll to position [0, 0]
